Goal: Task Accomplishment & Management: Complete application form

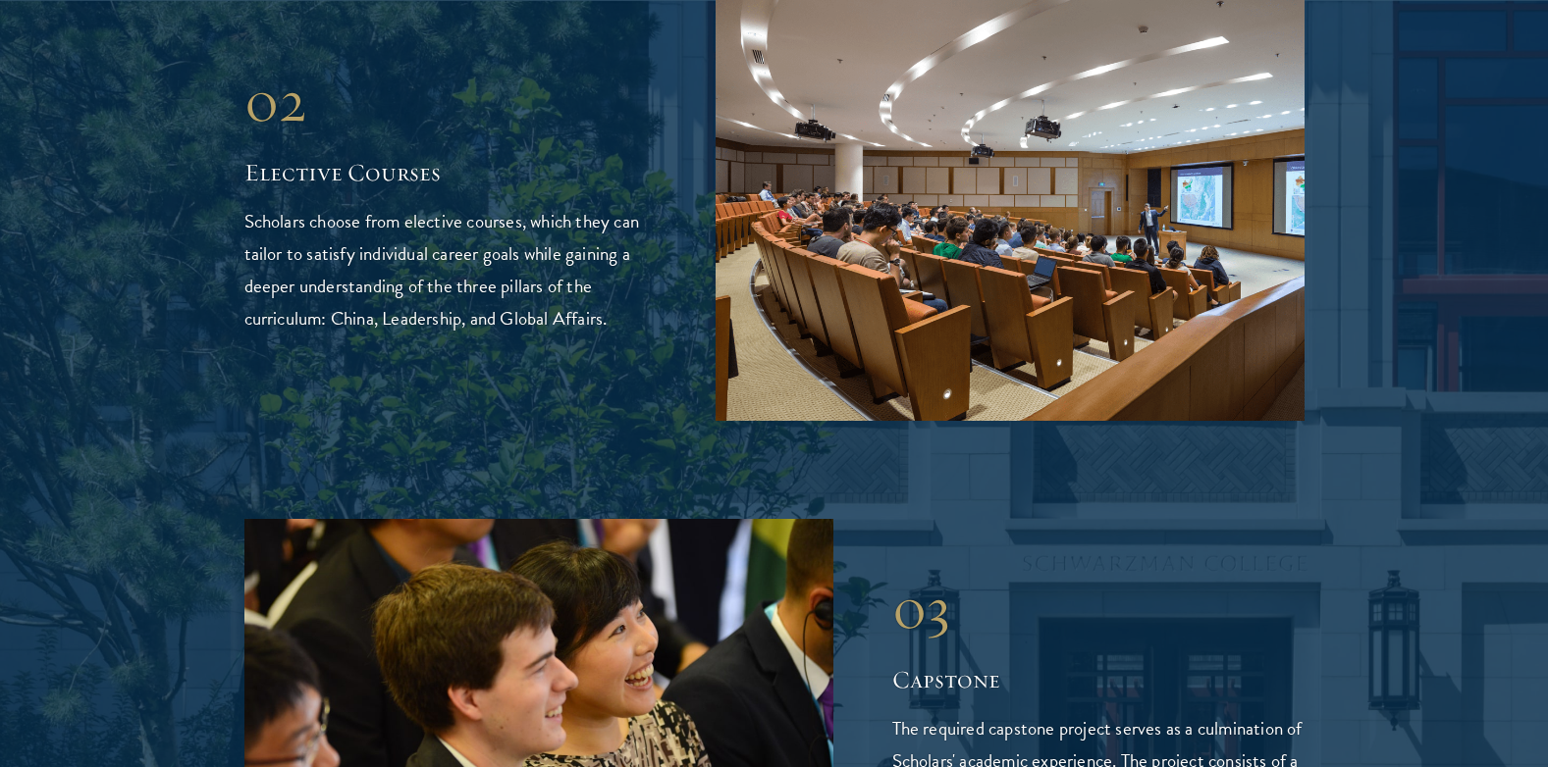
scroll to position [4021, 0]
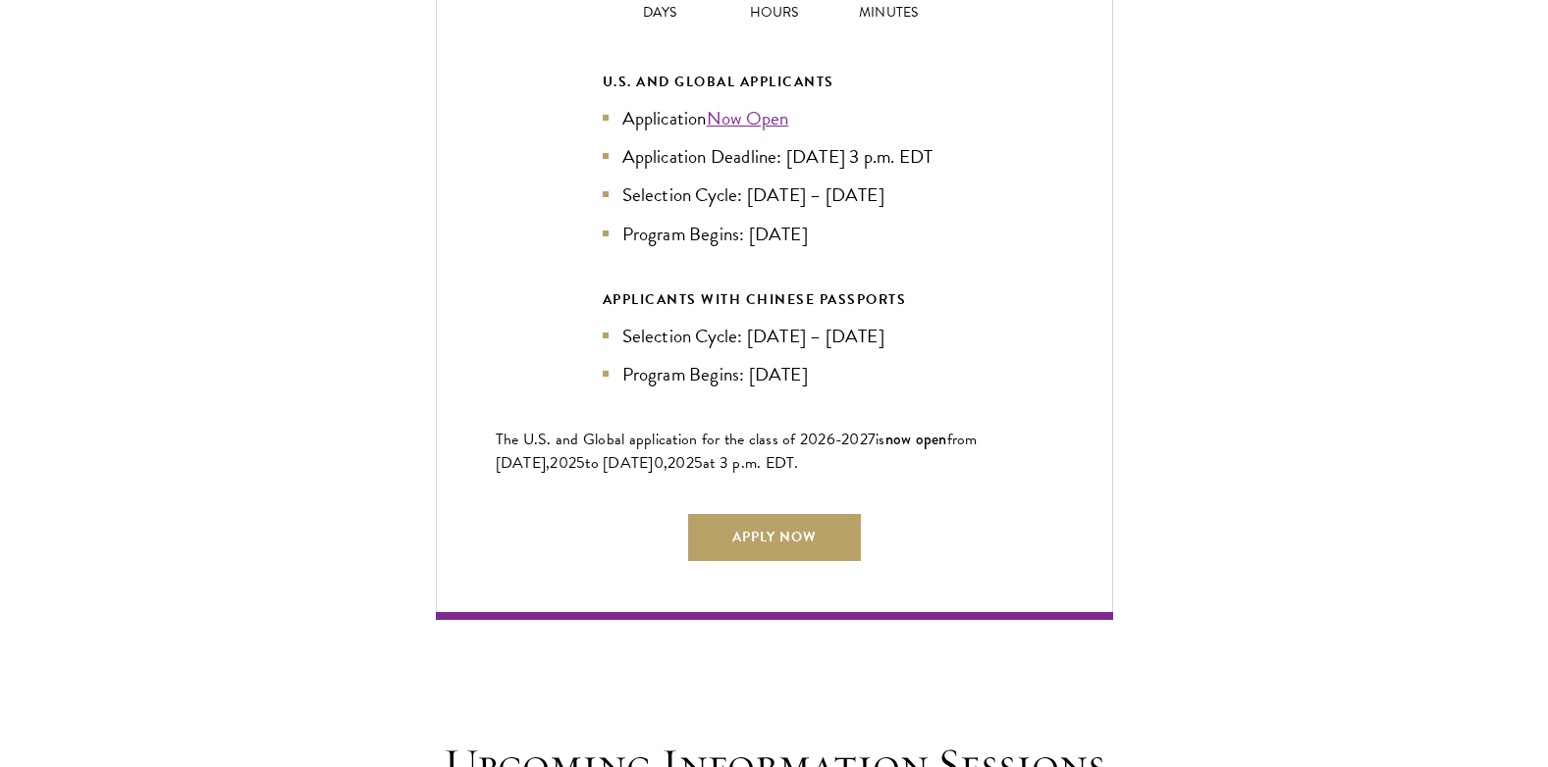
scroll to position [4514, 0]
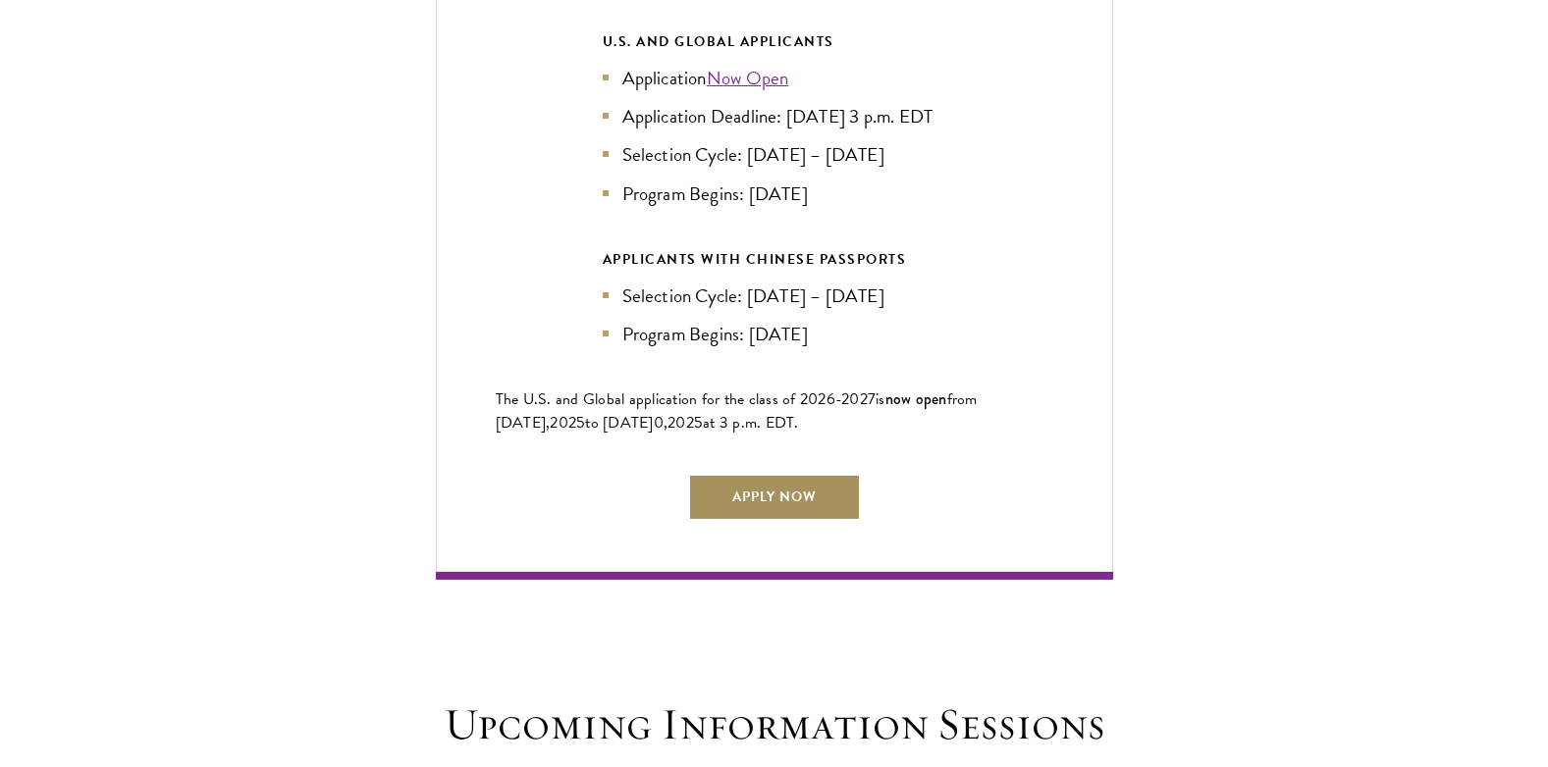
click at [827, 479] on link "Apply Now" at bounding box center [774, 497] width 173 height 47
click at [775, 499] on link "Apply Now" at bounding box center [774, 497] width 173 height 47
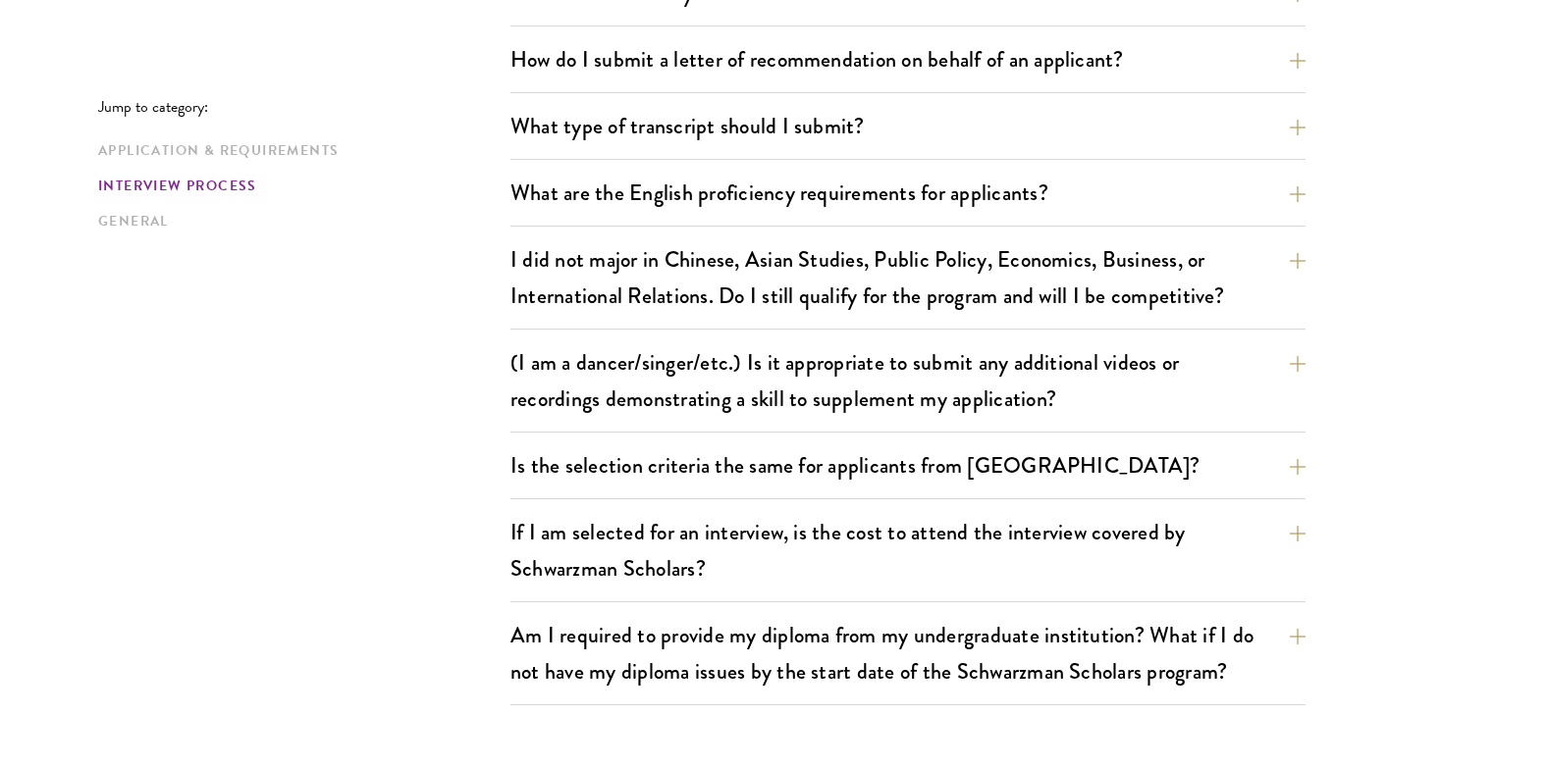
scroll to position [1766, 0]
